Goal: Answer question/provide support

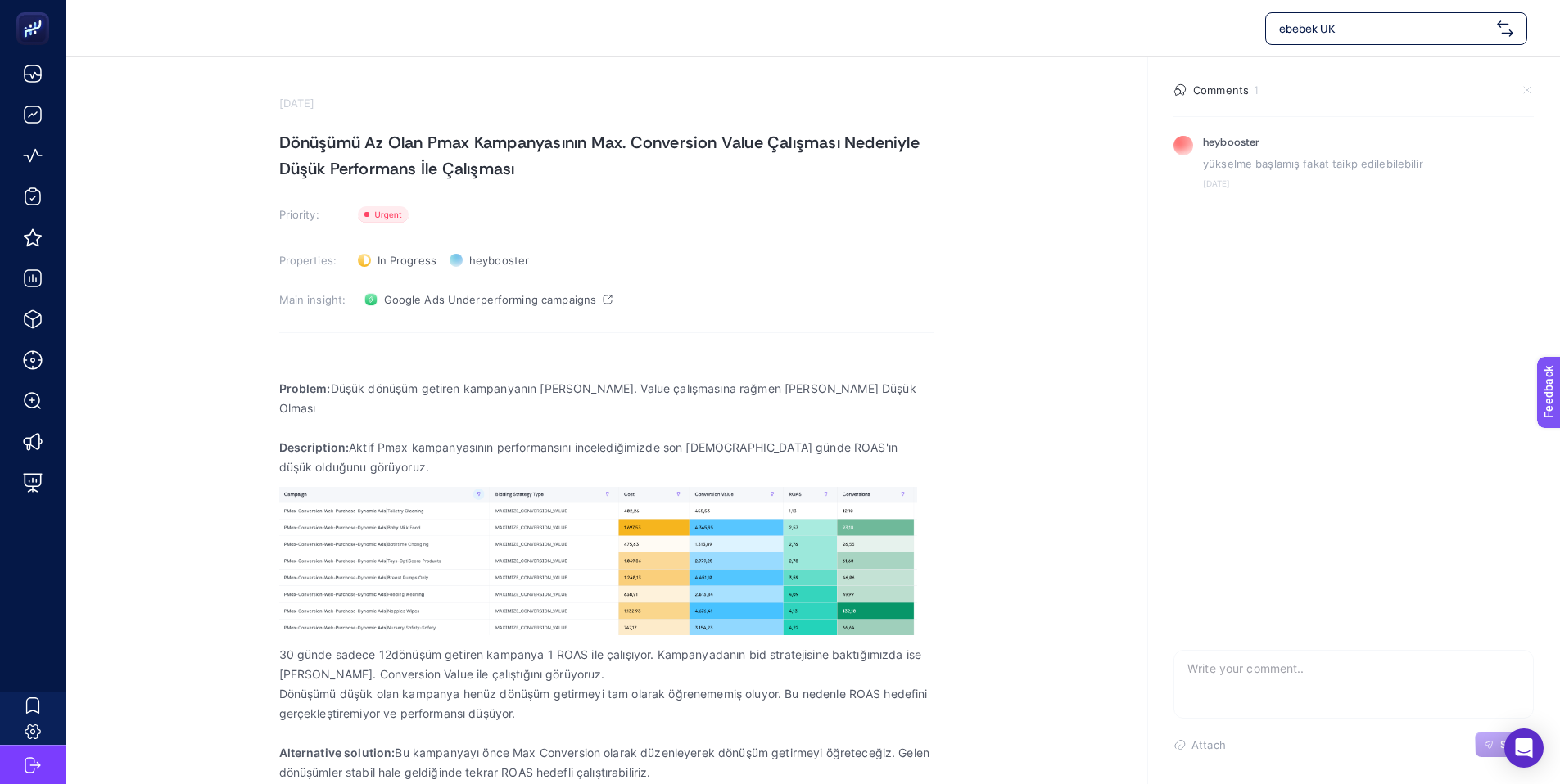
scroll to position [9, 0]
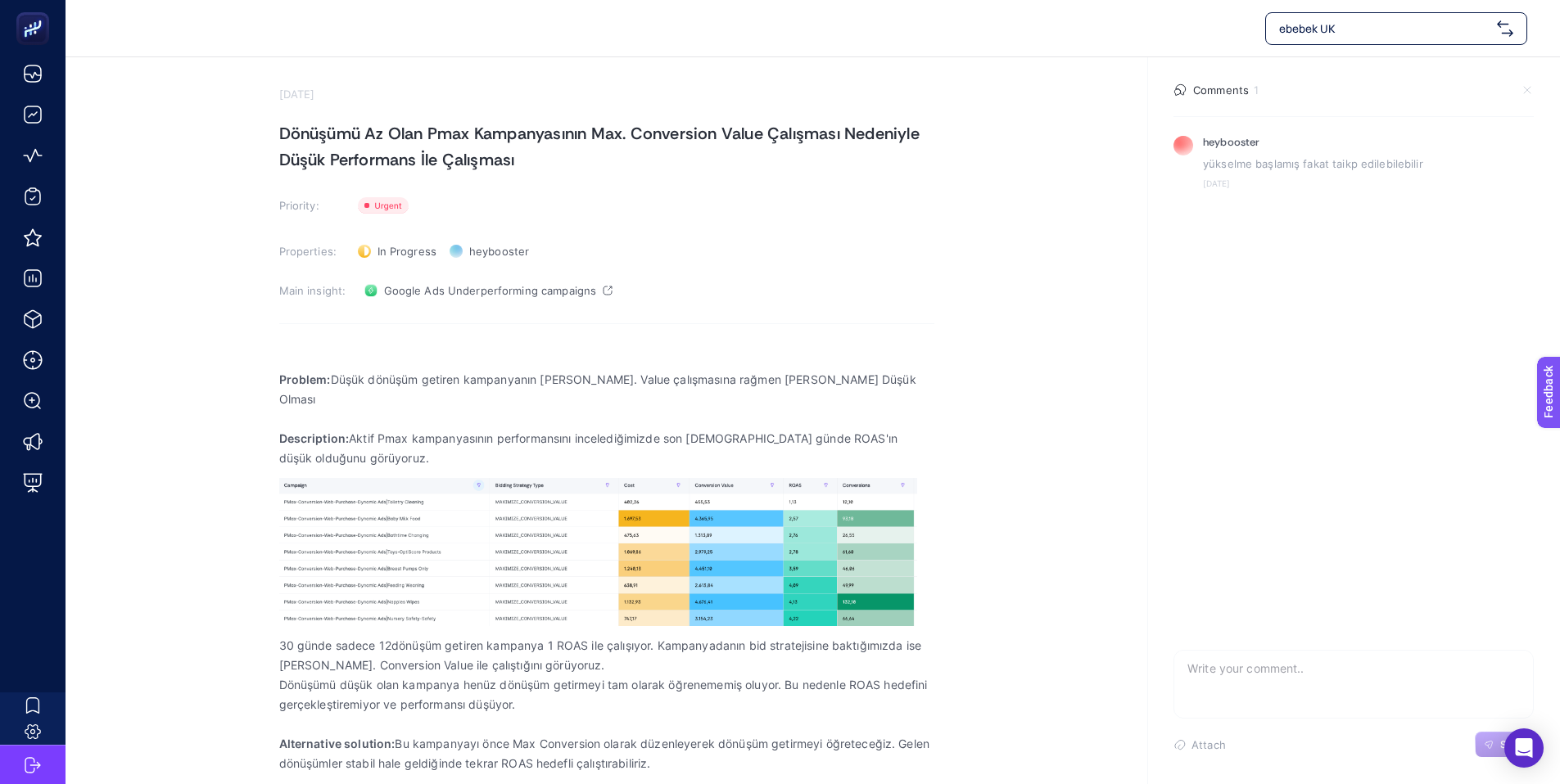
click at [1236, 676] on textarea at bounding box center [1353, 677] width 359 height 52
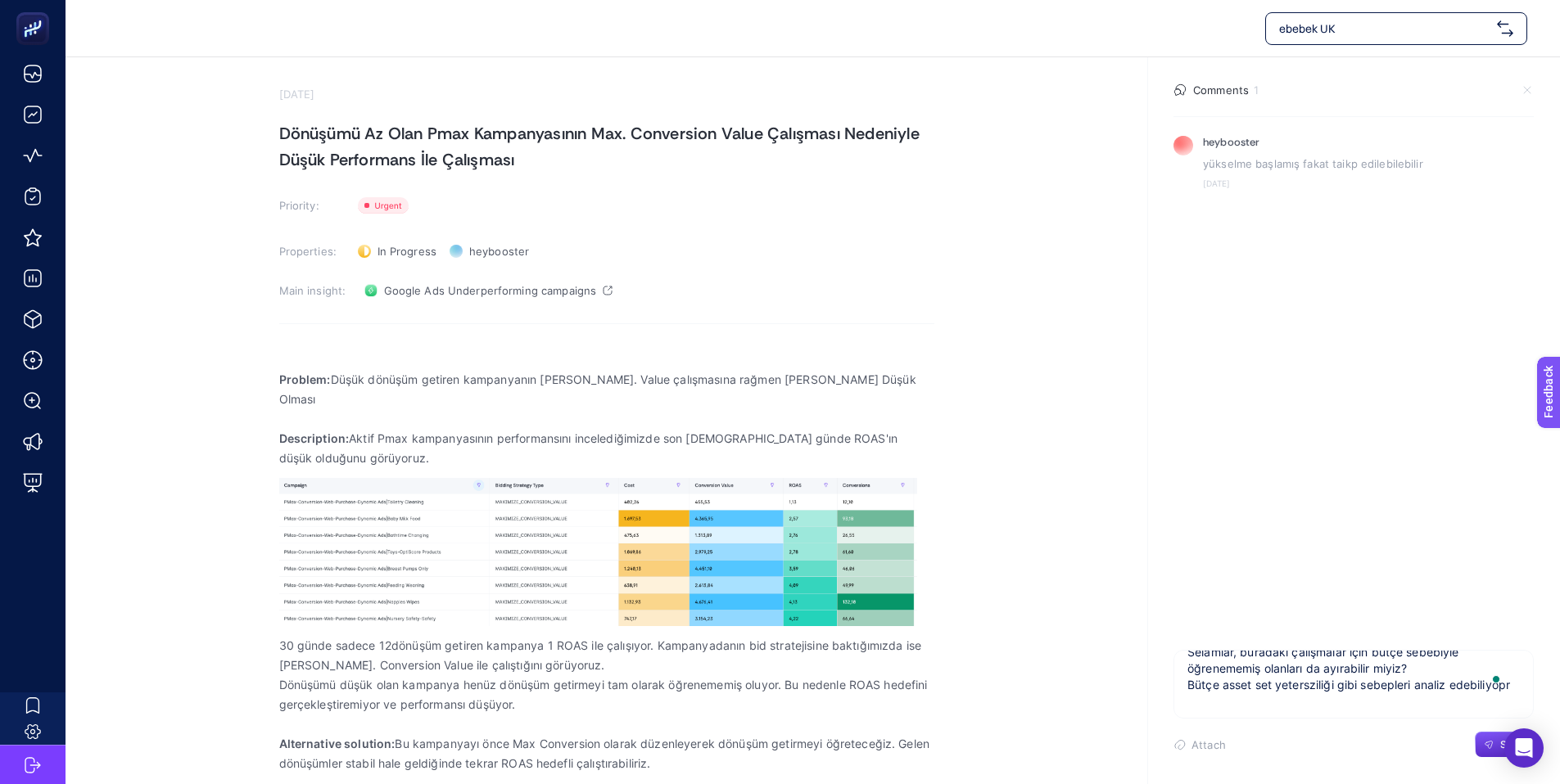
scroll to position [21, 0]
click at [1242, 697] on textarea "Selamlar, buradaki çalışmalar için bütçe sebebiyle öğrenememiş olanları da ayır…" at bounding box center [1353, 677] width 359 height 52
click at [1266, 681] on textarea "Selamlar, buradaki çalışmalar için bütçe sebebiyle öğrenememiş olanları da ayır…" at bounding box center [1353, 677] width 359 height 52
click at [1267, 684] on textarea "Selamlar, buradaki çalışmalar için bütçe sebebiyle öğrenememiş olanları da ayır…" at bounding box center [1353, 677] width 359 height 52
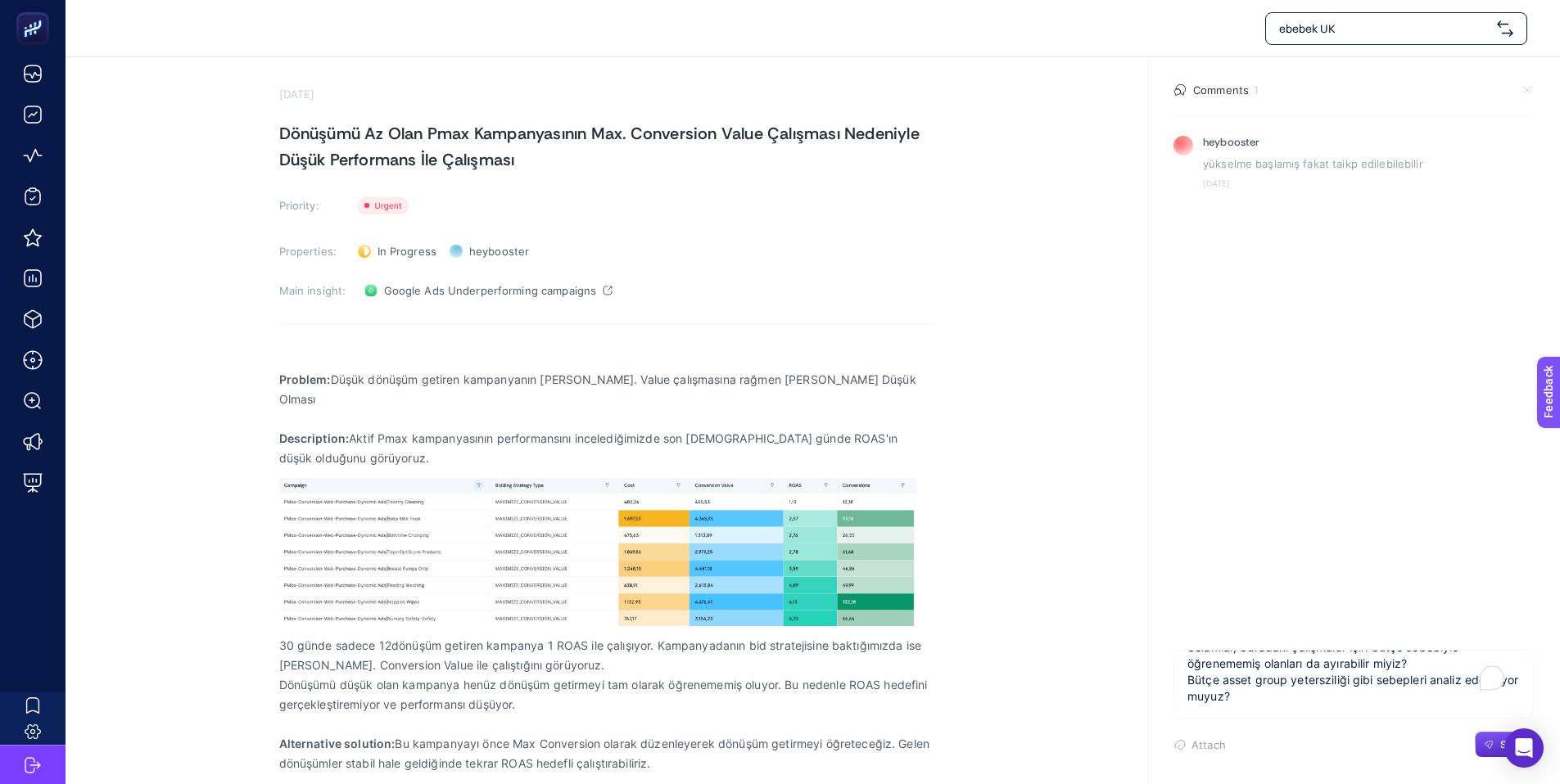
click at [1429, 681] on textarea "Selamlar, buradaki çalışmalar için bütçe sebebiyle öğrenememiş olanları da ayır…" at bounding box center [1353, 677] width 359 height 52
click at [1306, 694] on textarea "Selamlar, buradaki çalışmalar için bütçe sebebiyle öğrenememiş olanları da ayır…" at bounding box center [1353, 677] width 359 height 52
type textarea "Selamlar, buradaki çalışmalar için bütçe sebebiyle öğrenememiş olanları da ayır…"
click at [1481, 749] on button "Send" at bounding box center [1504, 745] width 59 height 26
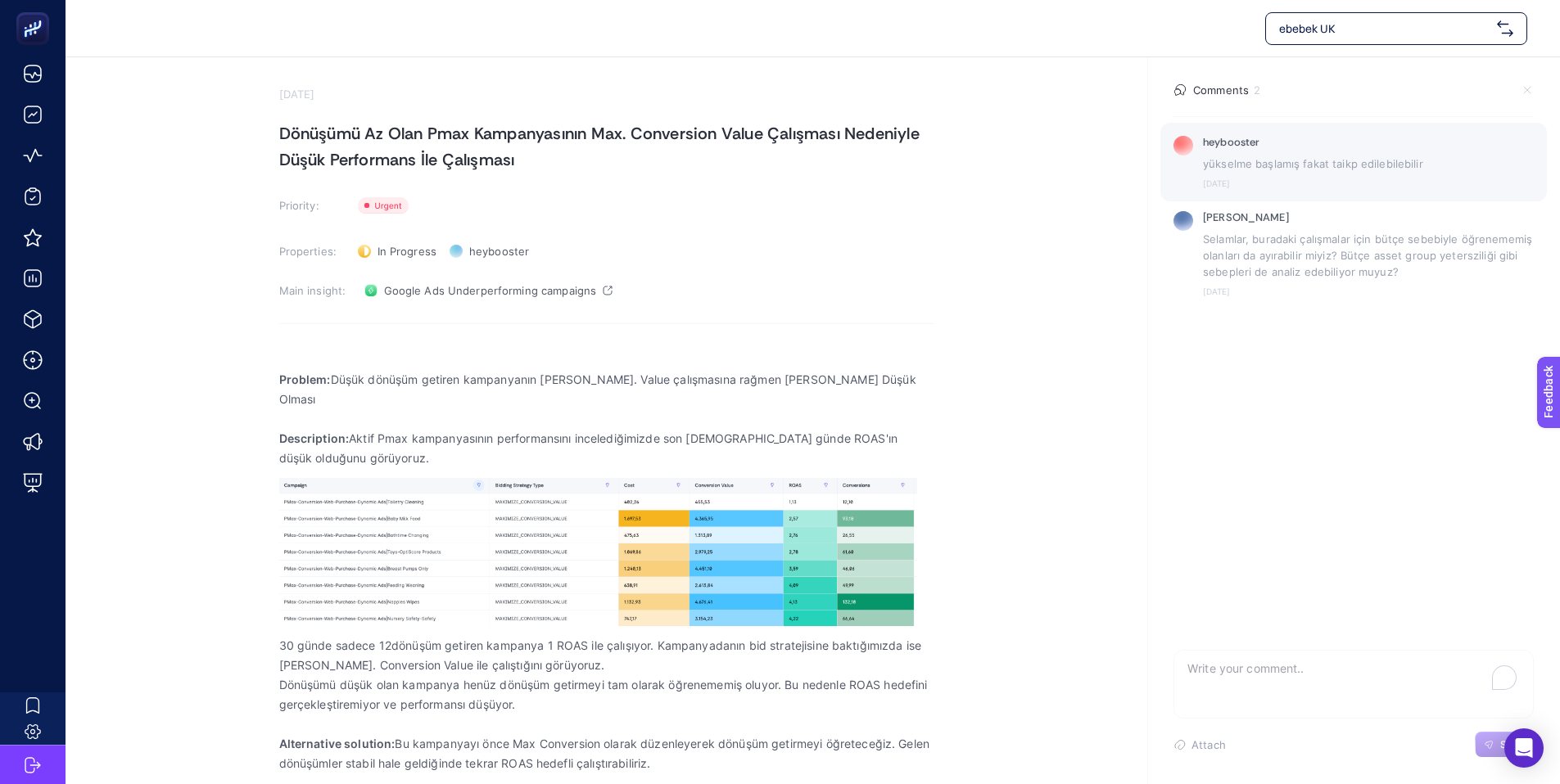
click at [1287, 161] on p "yükselme başlamış fakat taikp edilebilebilir" at bounding box center [1368, 164] width 331 height 17
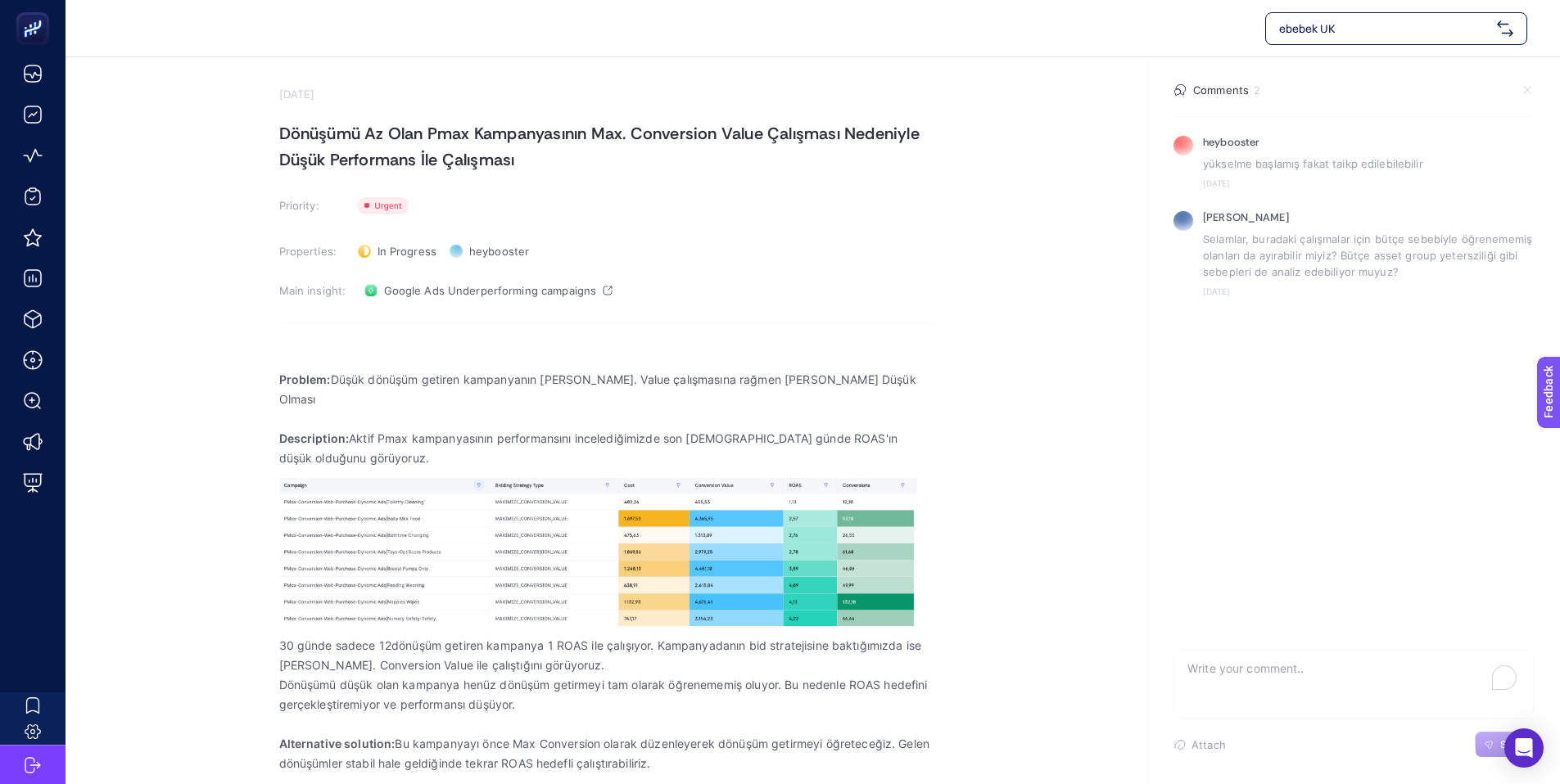
click at [1226, 315] on section "heybooster yükselme başlamış fakat taikp edilebilebilir [DATE] [PERSON_NAME] [D…" at bounding box center [1353, 380] width 387 height 529
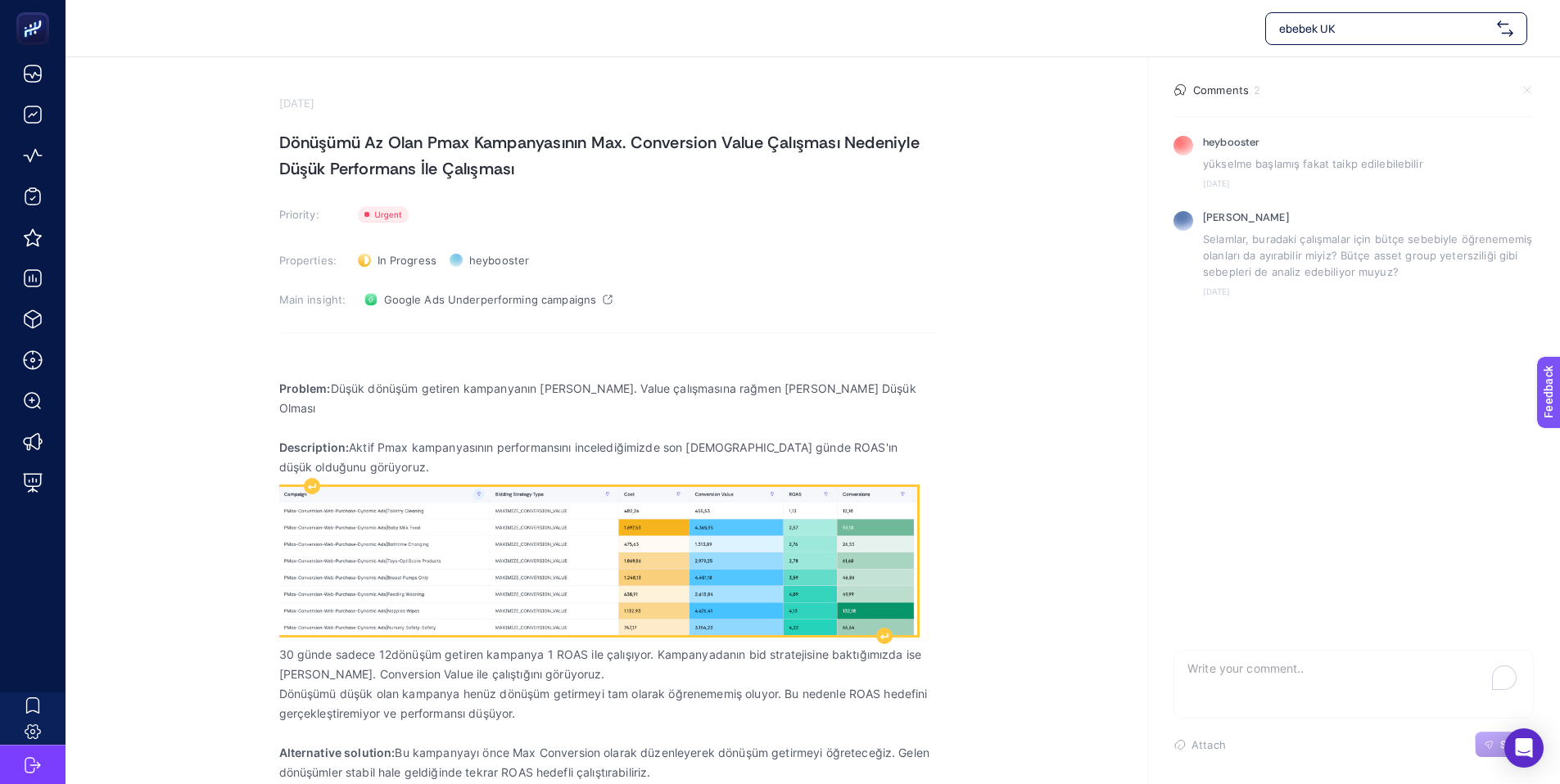
click at [511, 557] on img "Rich Text Editor. Editing area: main" at bounding box center [598, 561] width 637 height 148
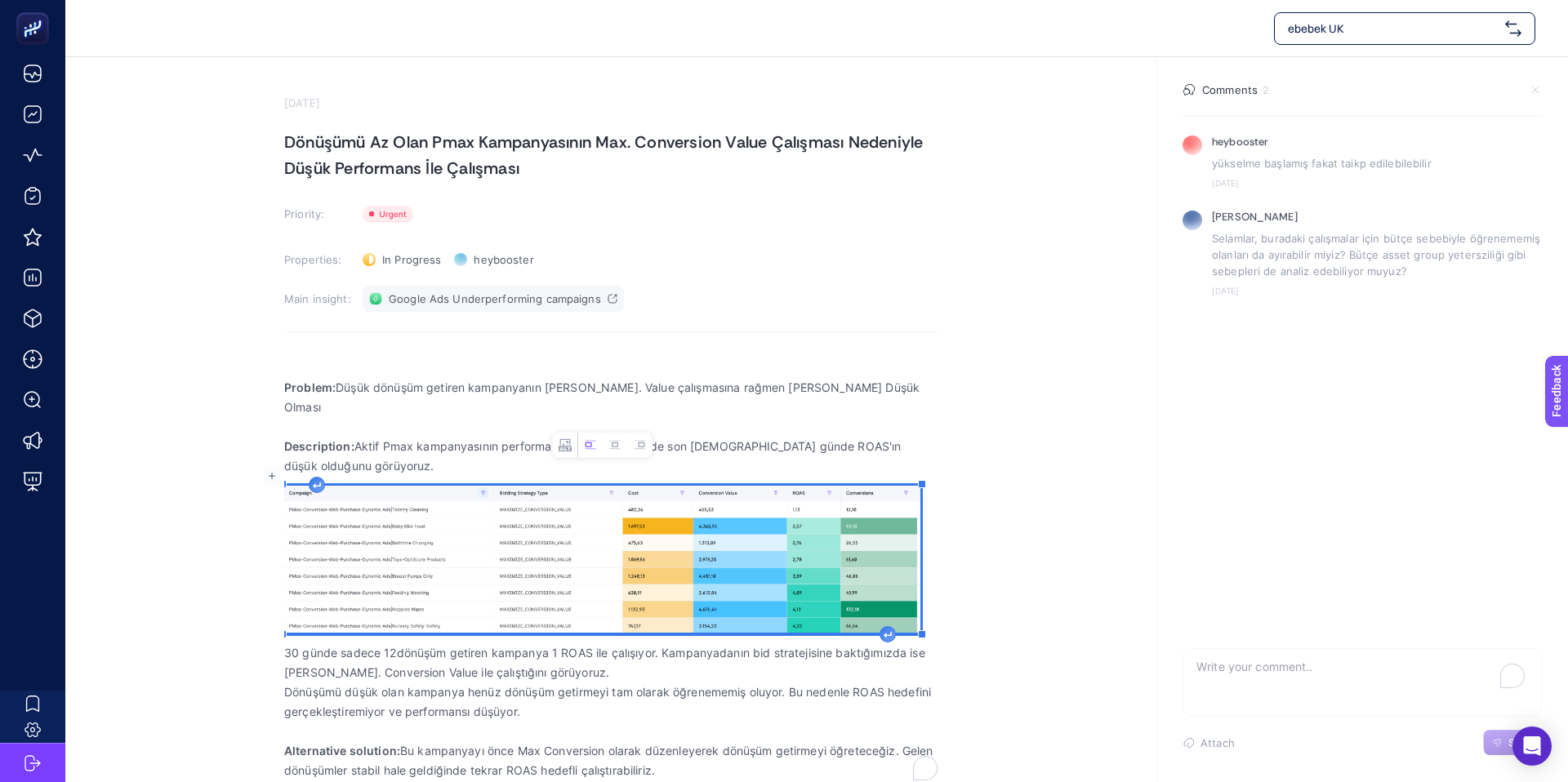
click at [550, 303] on span "Google Ads Underperforming campaigns" at bounding box center [495, 299] width 213 height 13
